Goal: Task Accomplishment & Management: Complete application form

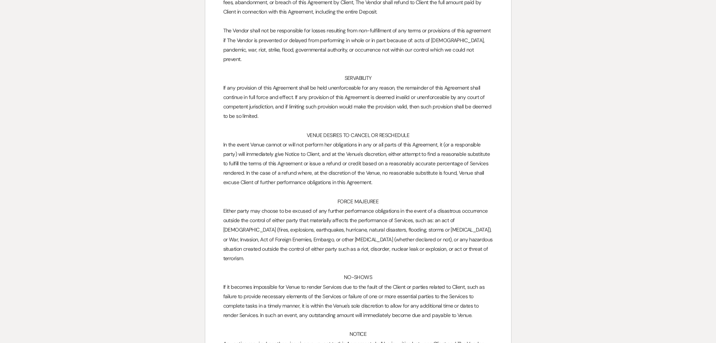
scroll to position [4310, 0]
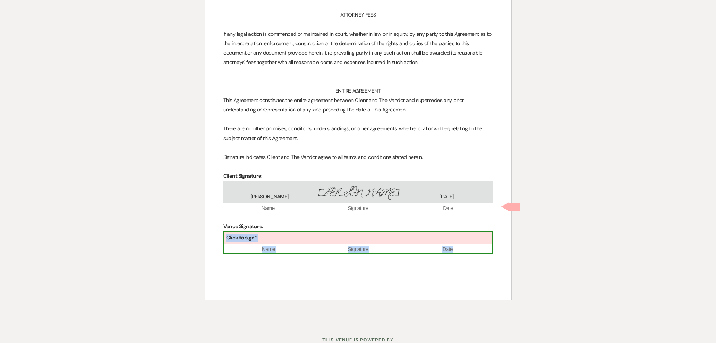
click at [296, 232] on div "Click to sign*" at bounding box center [358, 238] width 269 height 12
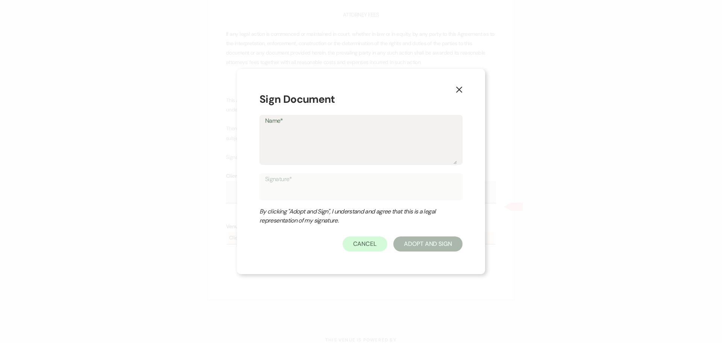
type textarea "C"
type input "C"
type textarea "Ch"
type input "Ch"
type textarea "Che"
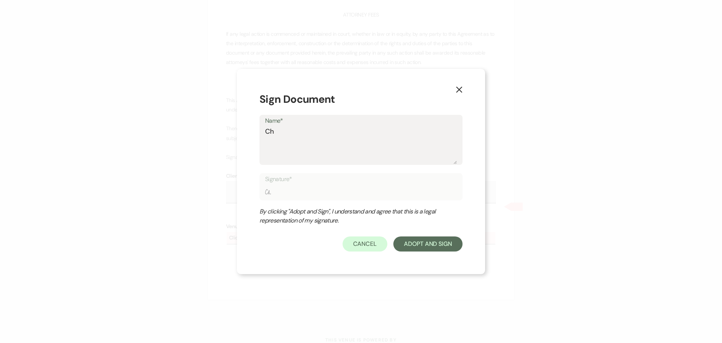
type input "Che"
type textarea "Chel"
type input "Chel"
type textarea "Chels"
type input "Chels"
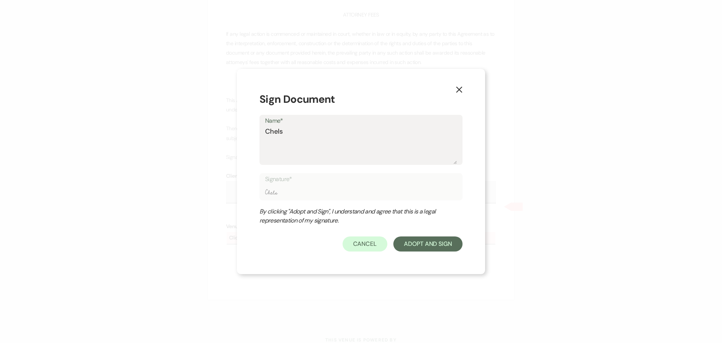
type textarea "Chelse"
type input "Chelse"
type textarea "Chelsea"
type input "Chelsea"
type textarea "Chelsea"
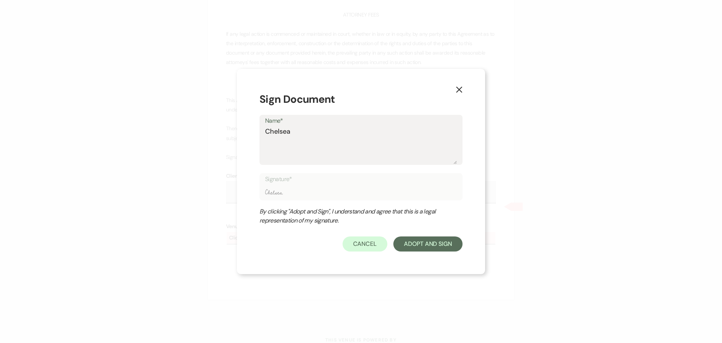
type input "Chelsea"
type textarea "Chelsea N"
type input "Chelsea N"
type textarea "[PERSON_NAME]"
type input "[PERSON_NAME]"
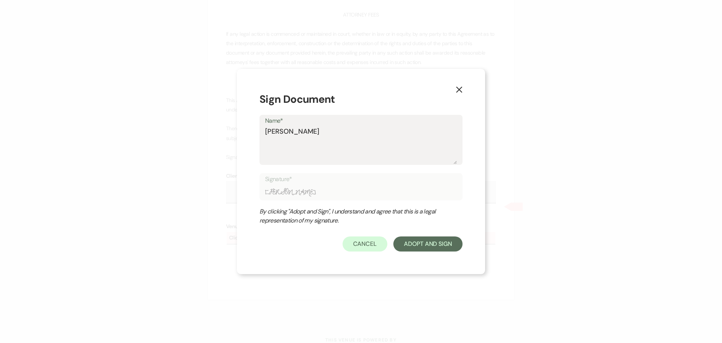
type textarea "[PERSON_NAME]"
type input "[PERSON_NAME]"
type textarea "Chelsea Need"
type input "Chelsea Need"
type textarea "[PERSON_NAME] Needh"
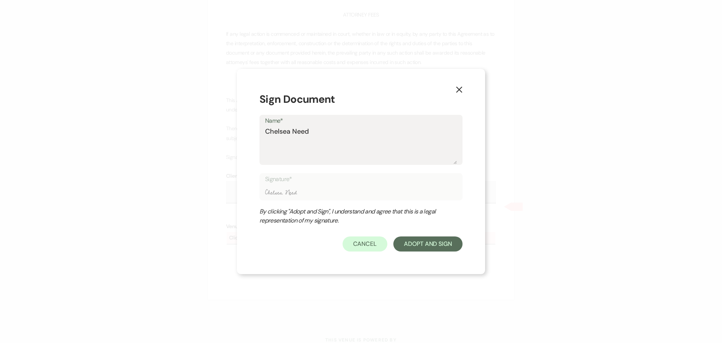
type input "[PERSON_NAME] Needh"
type textarea "[PERSON_NAME] Needha"
type input "[PERSON_NAME] Needha"
type textarea "[PERSON_NAME]"
type input "[PERSON_NAME]"
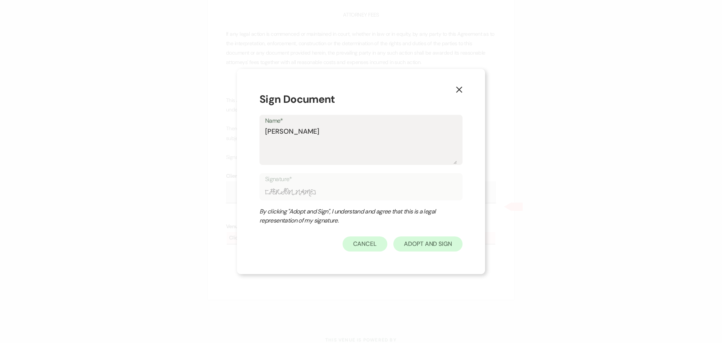
type textarea "[PERSON_NAME]"
click at [441, 240] on button "Adopt And Sign" at bounding box center [427, 243] width 69 height 15
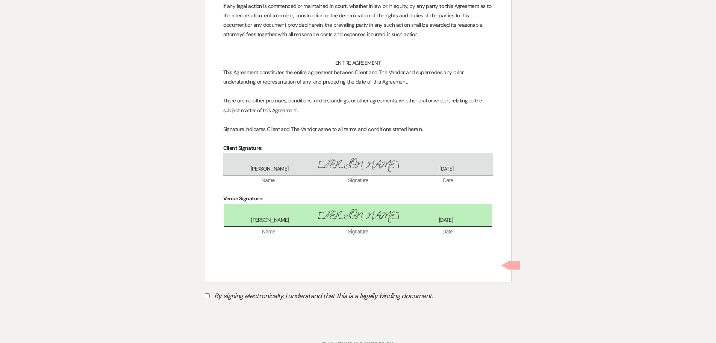
scroll to position [4342, 0]
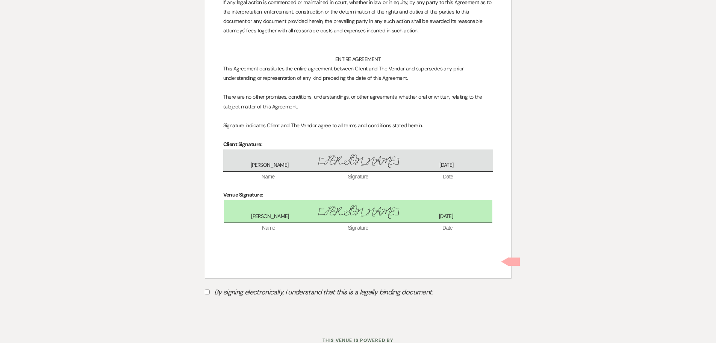
click at [253, 286] on label "By signing electronically, I understand that this is a legally binding document." at bounding box center [358, 293] width 307 height 14
click at [210, 289] on input "By signing electronically, I understand that this is a legally binding document." at bounding box center [207, 291] width 5 height 5
checkbox input "true"
click at [248, 304] on button "Submit" at bounding box center [231, 311] width 53 height 14
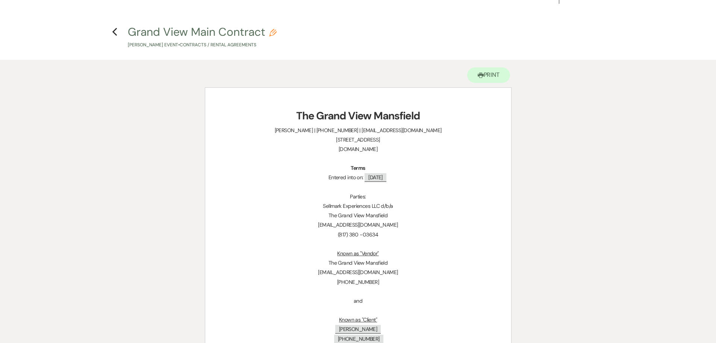
scroll to position [0, 0]
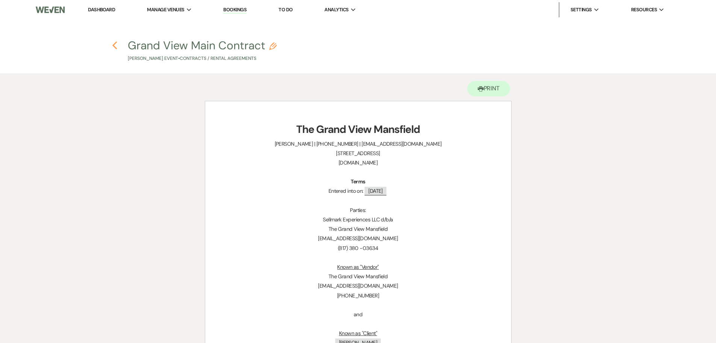
click at [117, 44] on icon "Previous" at bounding box center [115, 45] width 6 height 9
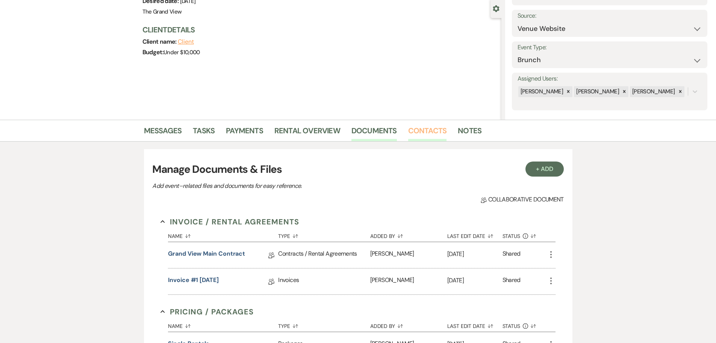
scroll to position [75, 0]
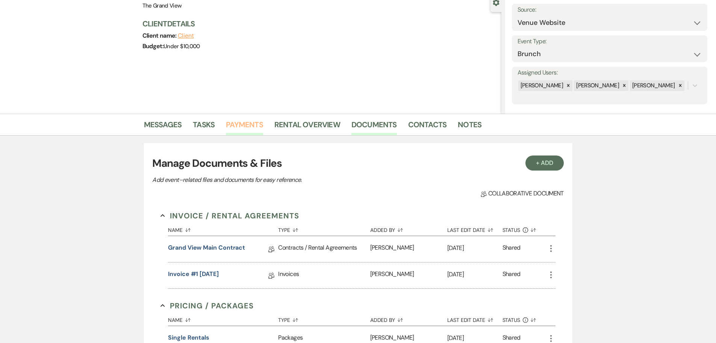
click at [256, 127] on link "Payments" at bounding box center [244, 126] width 37 height 17
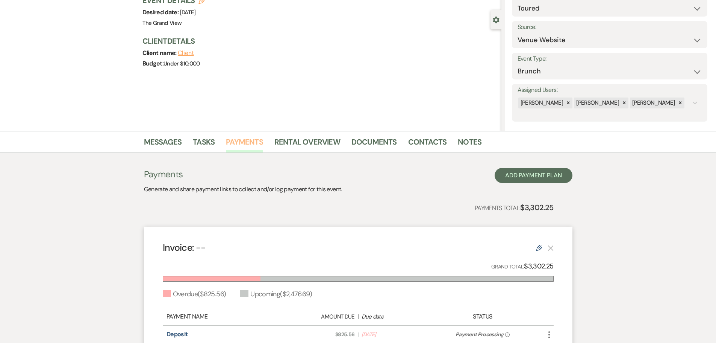
scroll to position [113, 0]
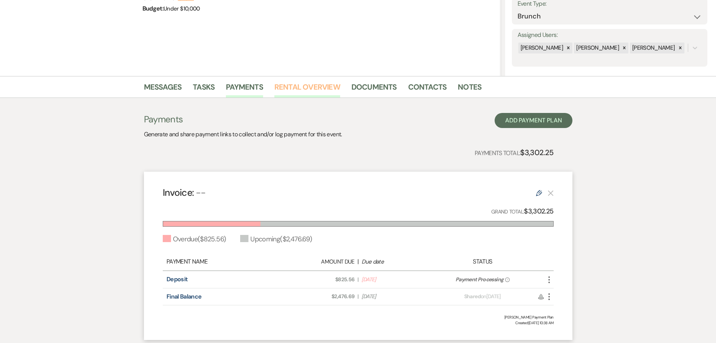
click at [306, 89] on link "Rental Overview" at bounding box center [308, 89] width 66 height 17
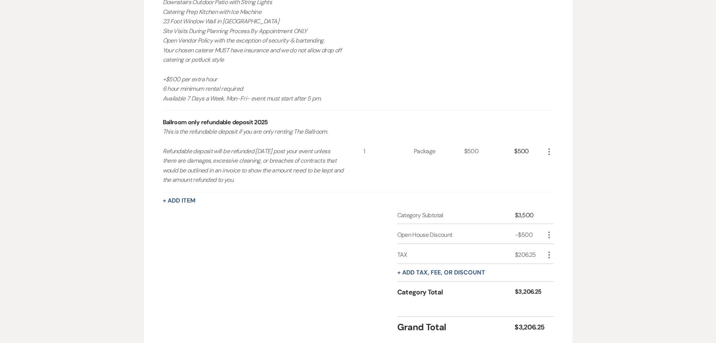
scroll to position [471, 0]
